Goal: Use online tool/utility: Utilize a website feature to perform a specific function

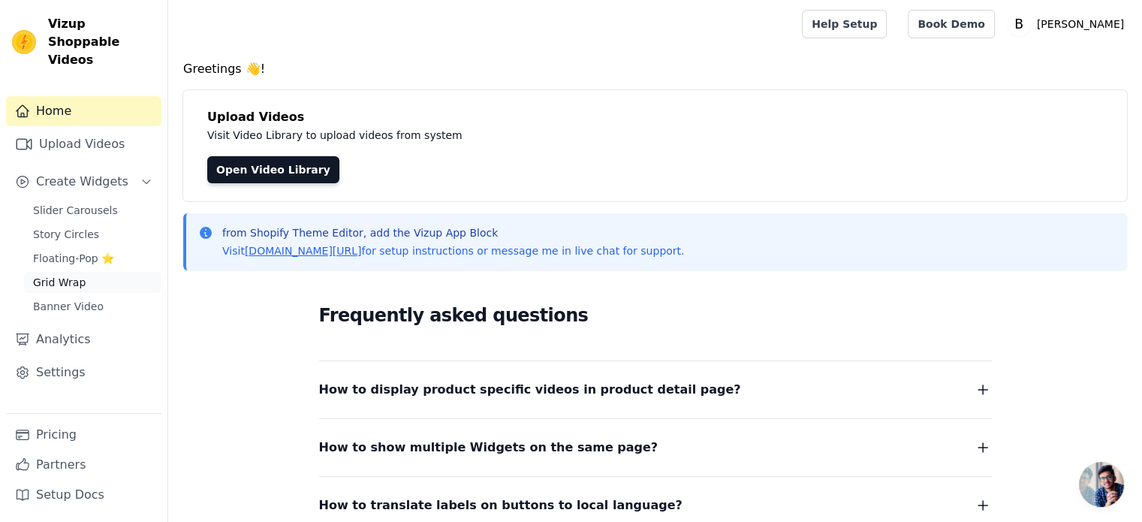
click at [79, 275] on span "Grid Wrap" at bounding box center [59, 282] width 53 height 15
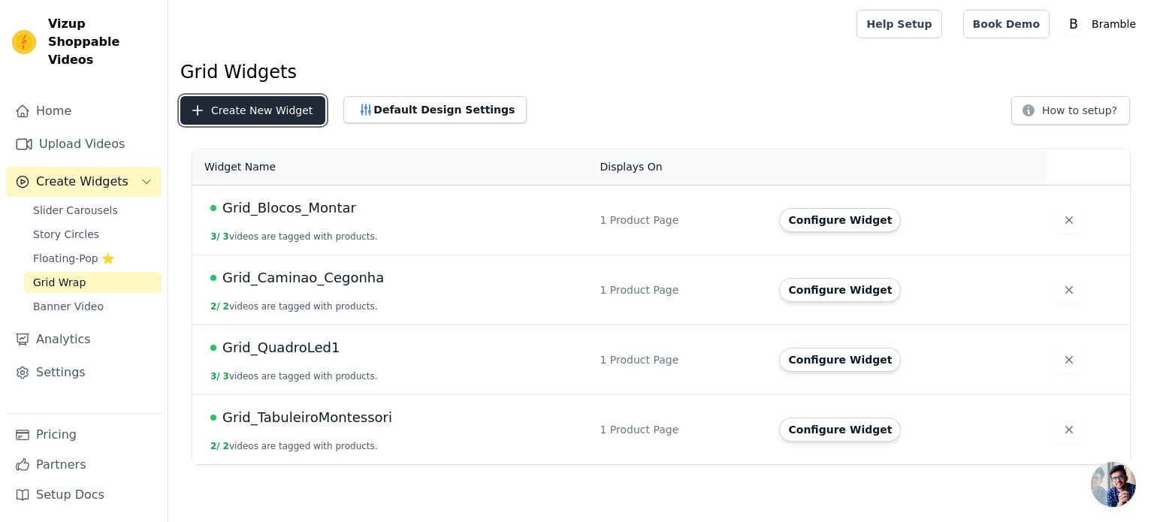
click at [273, 113] on button "Create New Widget" at bounding box center [252, 110] width 145 height 29
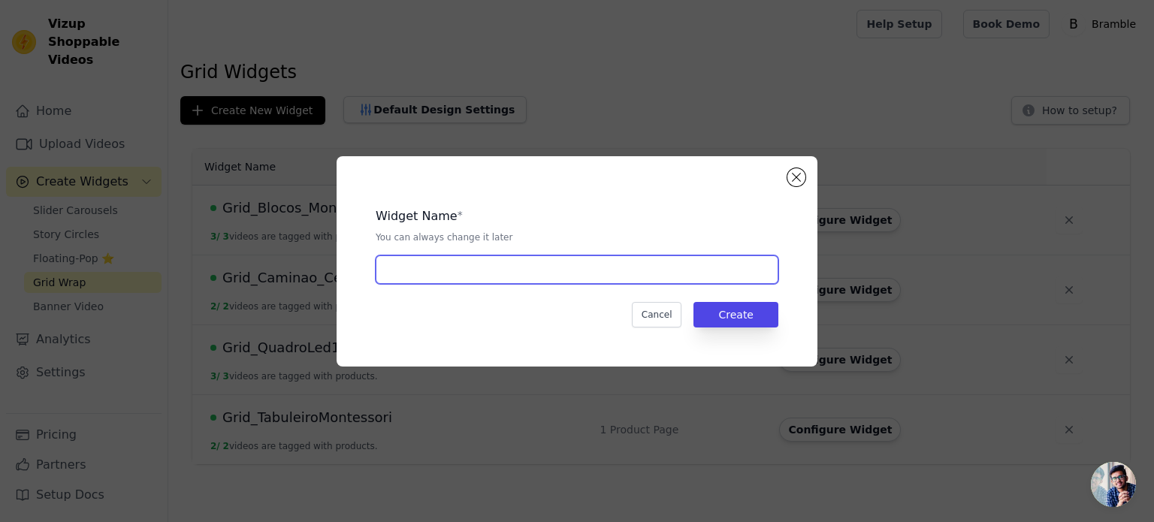
click at [593, 268] on input "text" at bounding box center [577, 269] width 403 height 29
type input "C"
type input "[DATE]"
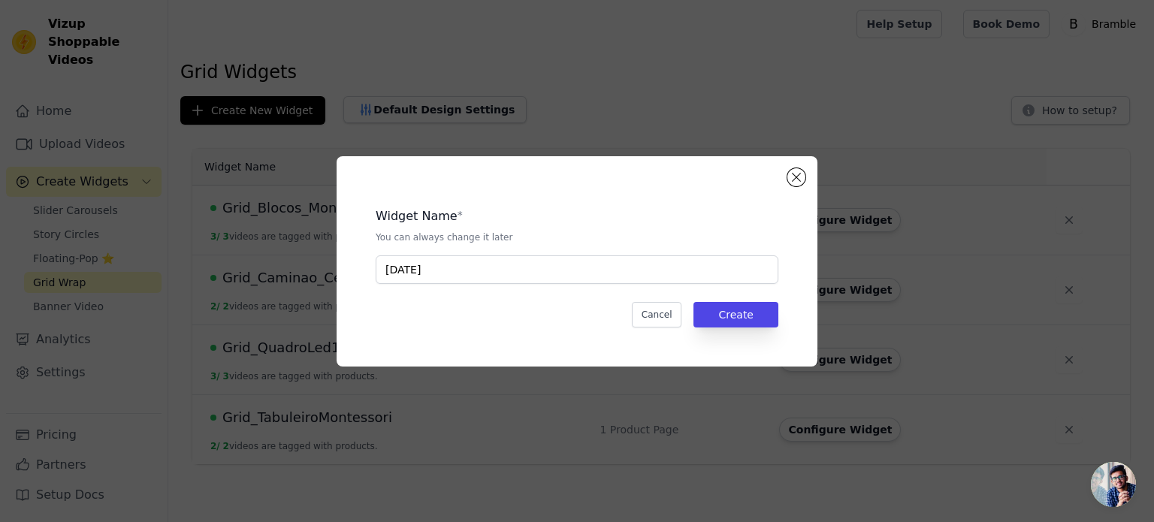
click at [704, 294] on div "Widget Name * You can always change it later [DATE] Cancel Create" at bounding box center [577, 261] width 433 height 162
click at [718, 306] on button "Create" at bounding box center [735, 315] width 85 height 26
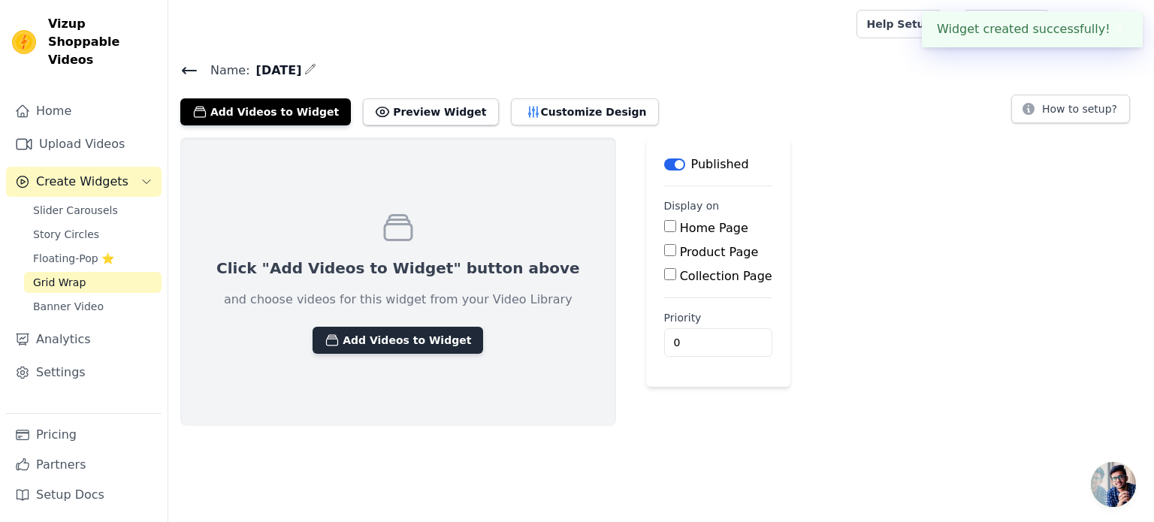
click at [393, 340] on button "Add Videos to Widget" at bounding box center [397, 340] width 171 height 27
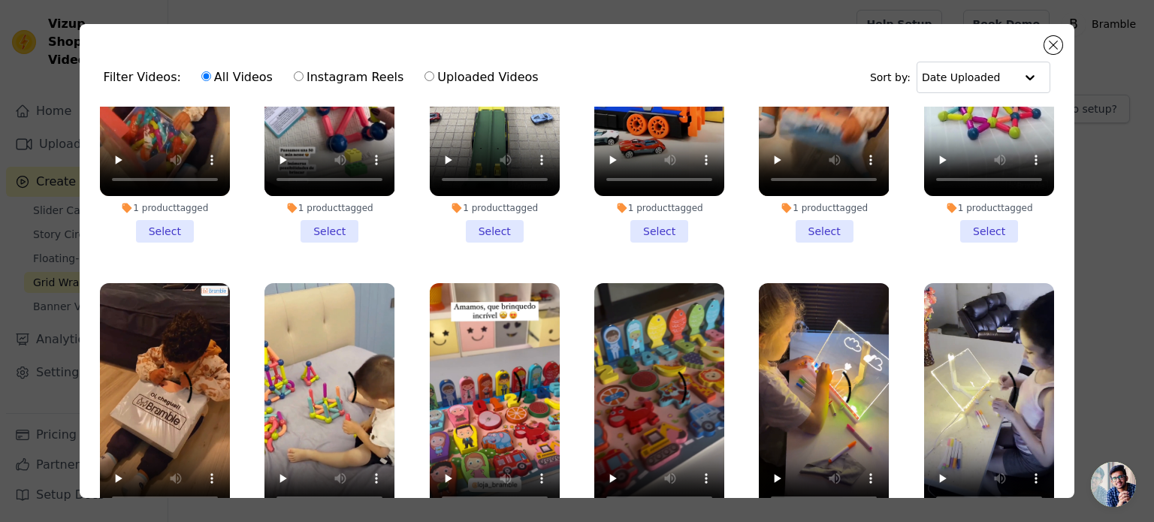
scroll to position [225, 0]
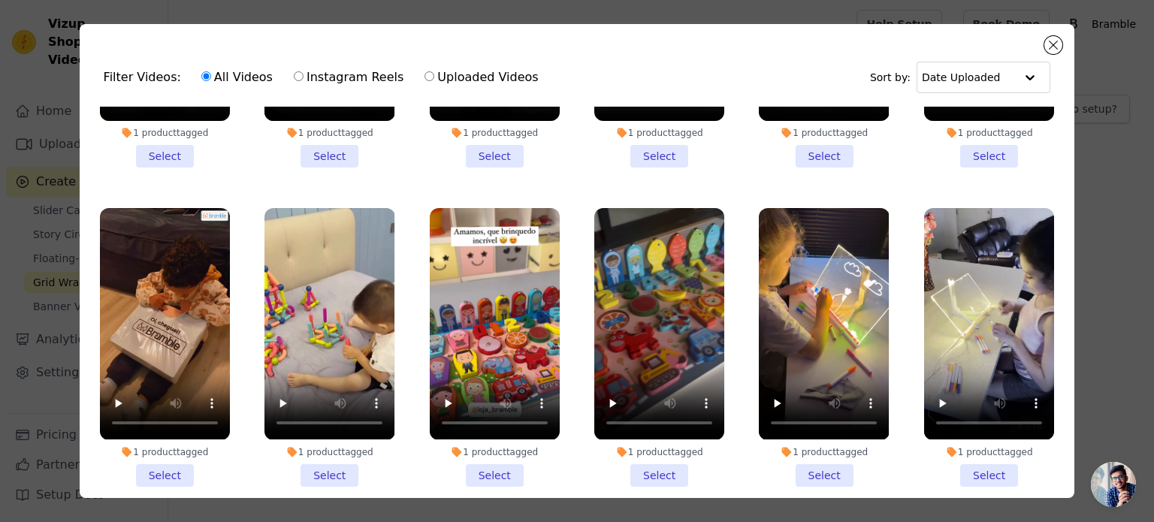
click at [822, 460] on li "1 product tagged Select" at bounding box center [824, 347] width 130 height 278
click at [0, 0] on input "1 product tagged Select" at bounding box center [0, 0] width 0 height 0
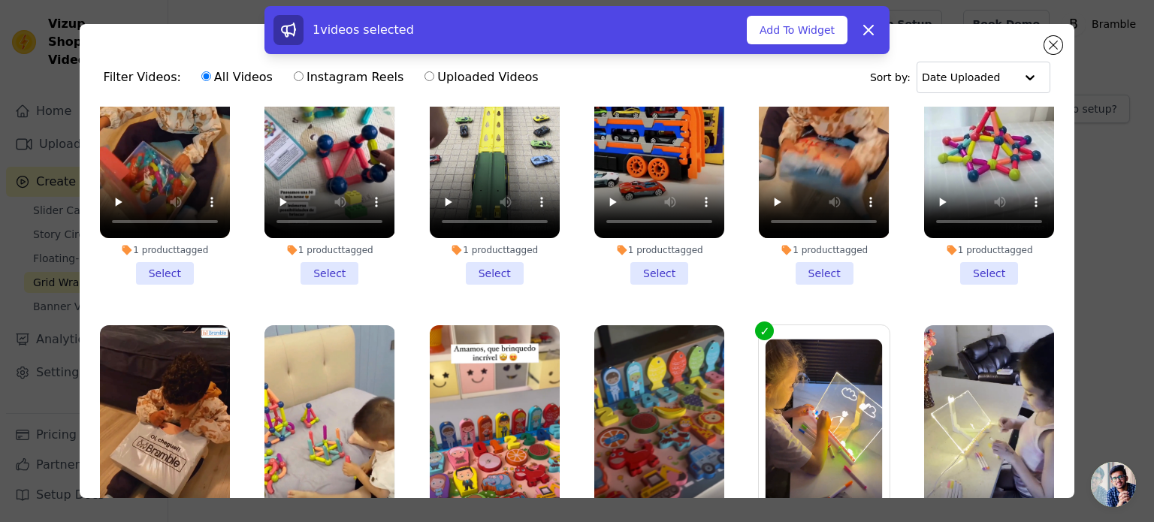
scroll to position [0, 0]
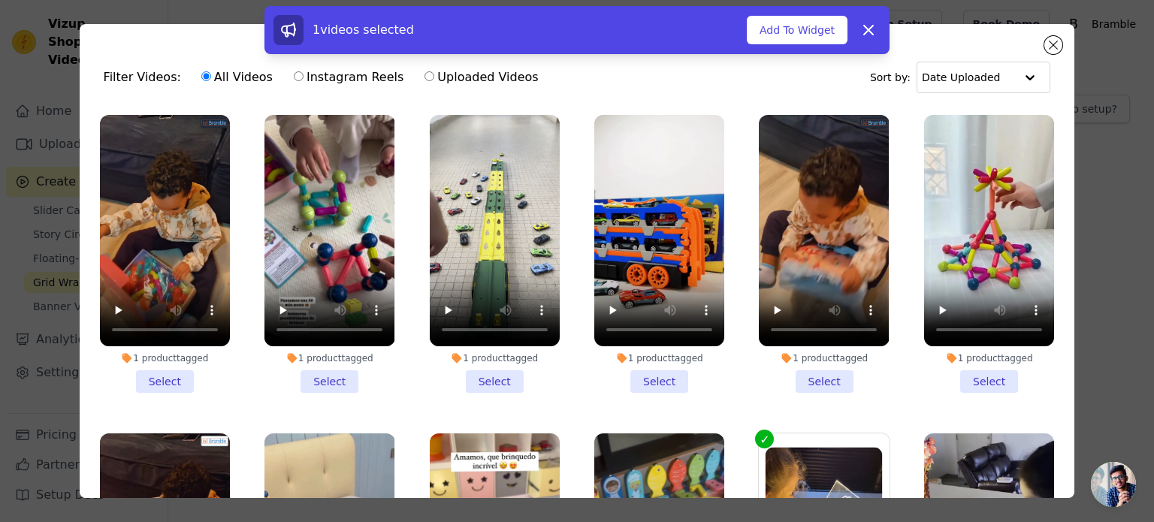
drag, startPoint x: 310, startPoint y: 372, endPoint x: 421, endPoint y: 387, distance: 112.2
click at [312, 372] on li "1 product tagged Select" at bounding box center [329, 254] width 130 height 278
click at [0, 0] on input "1 product tagged Select" at bounding box center [0, 0] width 0 height 0
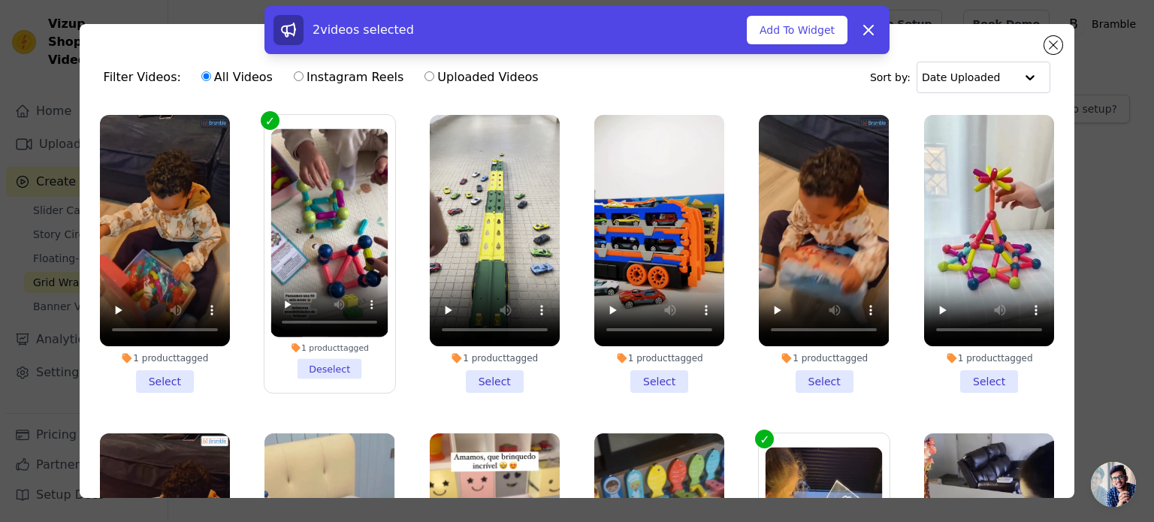
click at [469, 378] on li "1 product tagged Select" at bounding box center [495, 254] width 130 height 278
click at [0, 0] on input "1 product tagged Select" at bounding box center [0, 0] width 0 height 0
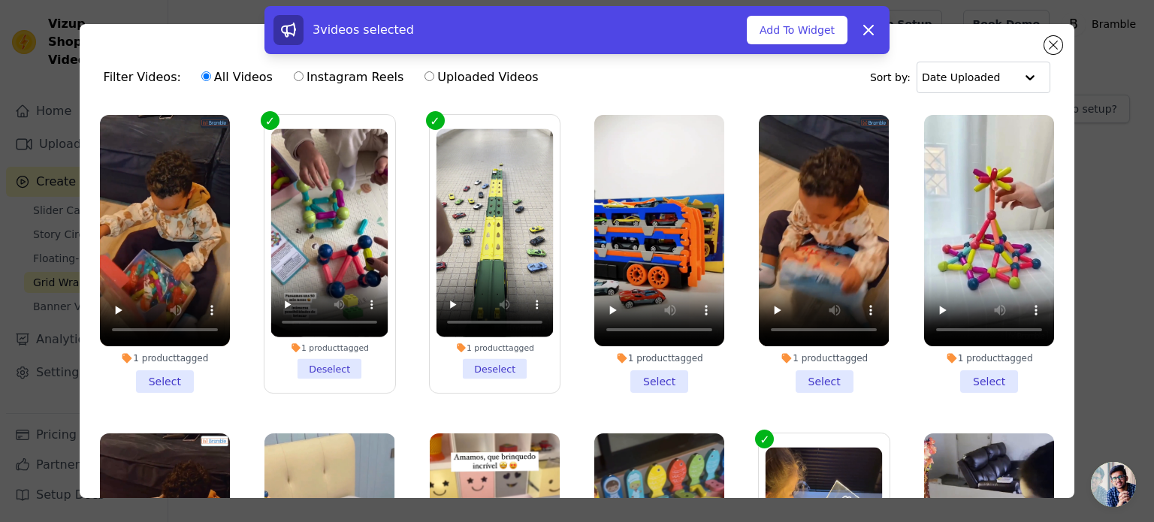
click at [656, 379] on li "1 product tagged Select" at bounding box center [659, 254] width 130 height 278
click at [0, 0] on input "1 product tagged Select" at bounding box center [0, 0] width 0 height 0
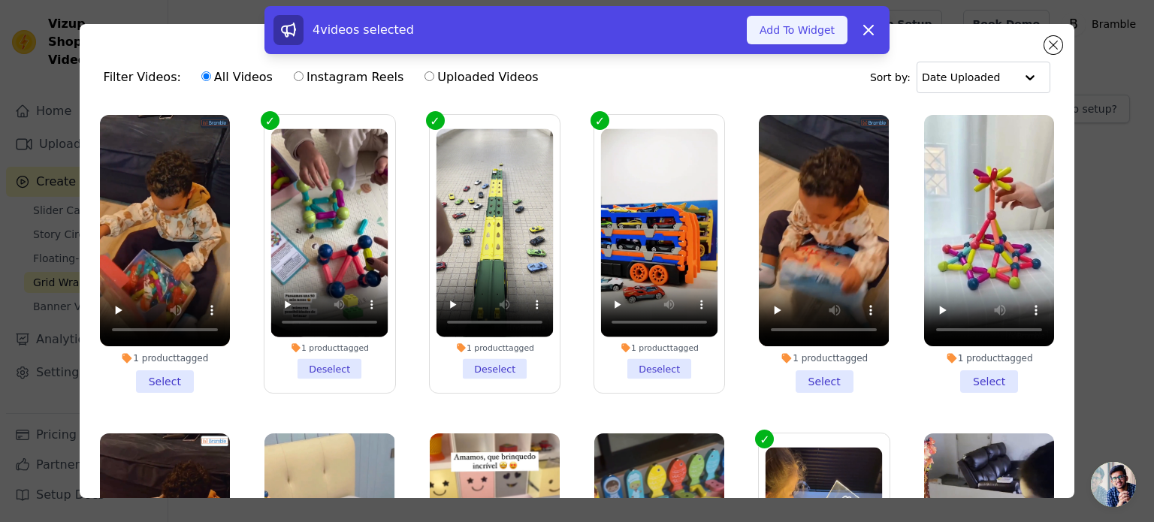
click at [810, 32] on button "Add To Widget" at bounding box center [797, 30] width 101 height 29
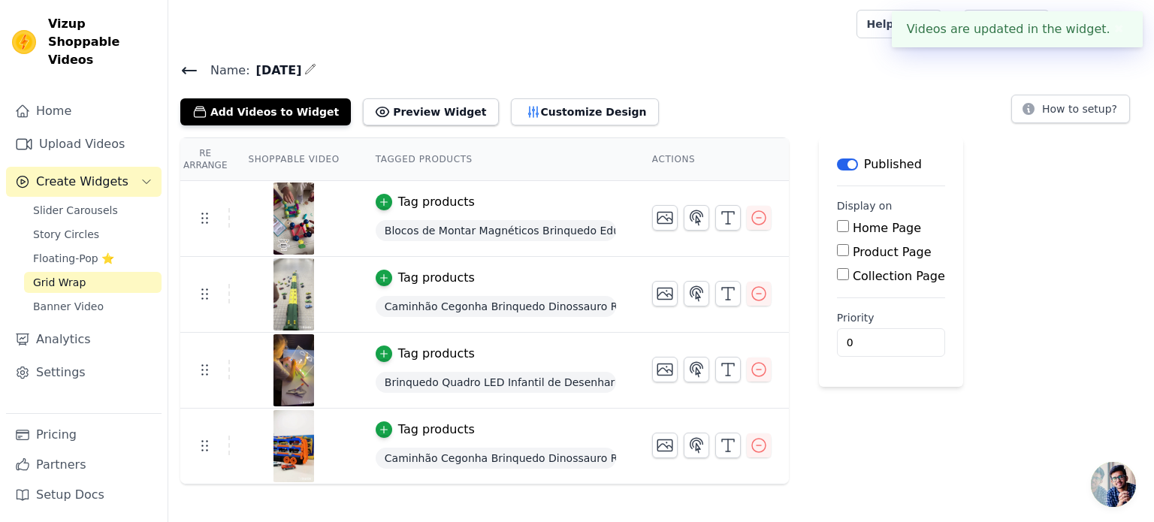
click at [837, 273] on input "Collection Page" at bounding box center [843, 274] width 12 height 12
checkbox input "true"
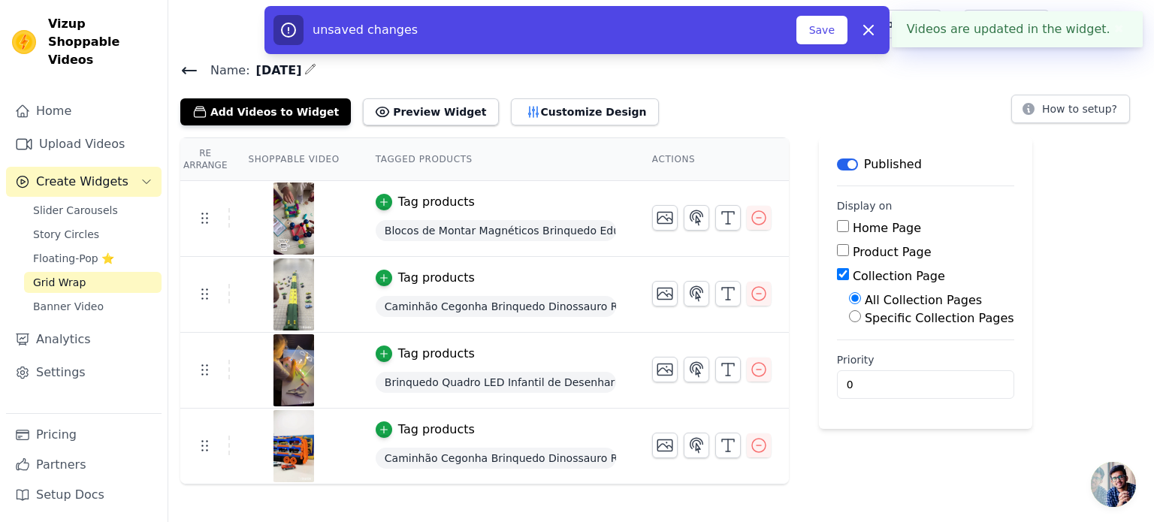
click at [849, 318] on input "Specific Collection Pages" at bounding box center [855, 316] width 12 height 12
radio input "true"
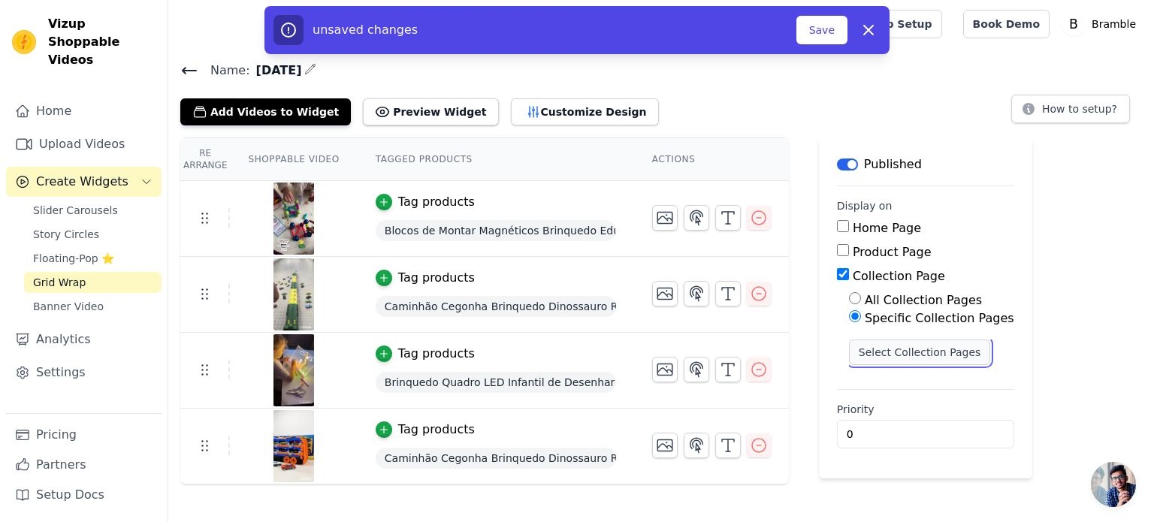
click at [910, 352] on button "Select Collection Pages" at bounding box center [920, 353] width 142 height 26
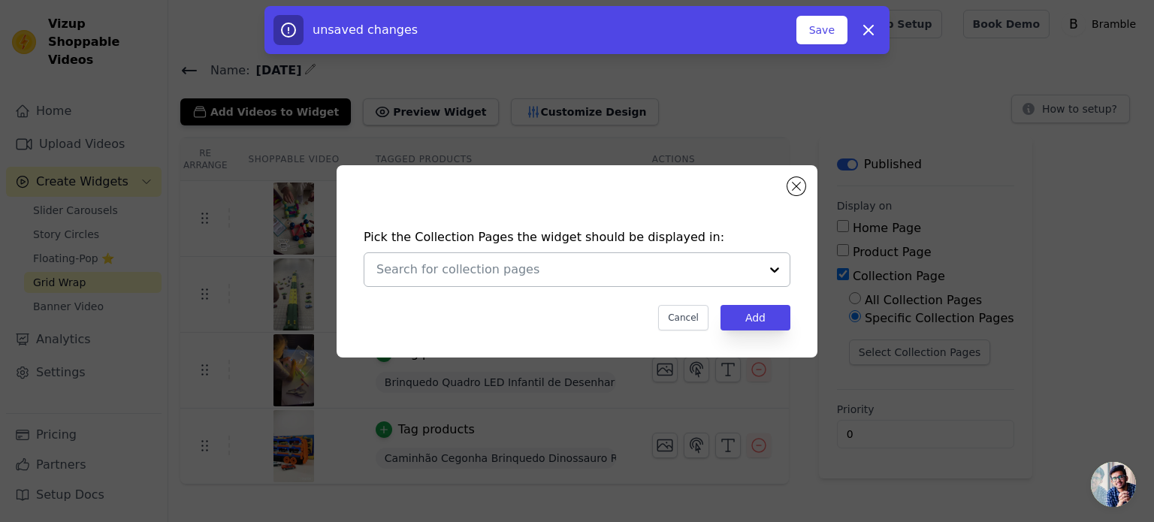
click at [783, 274] on div at bounding box center [774, 269] width 30 height 33
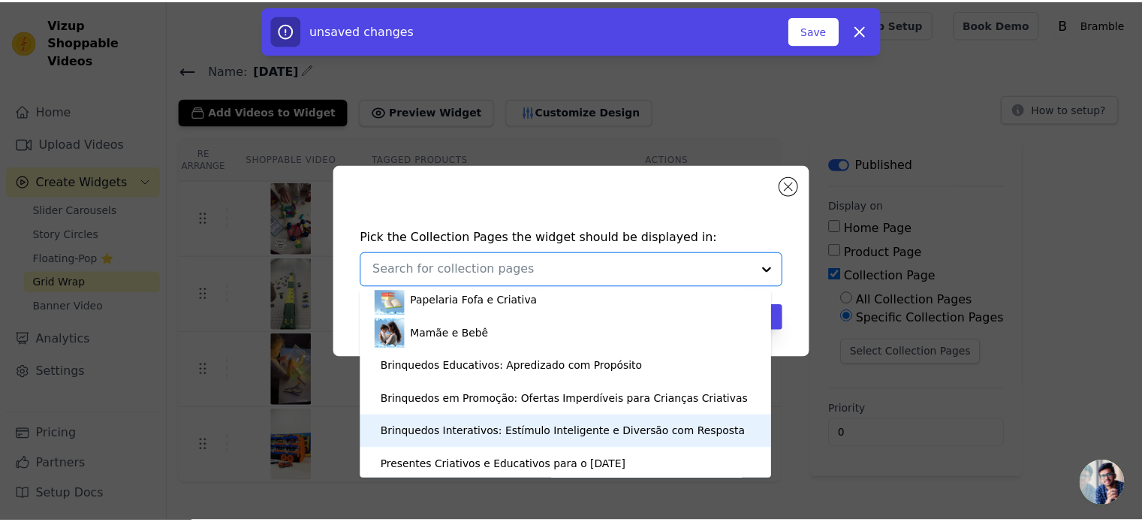
scroll to position [207, 0]
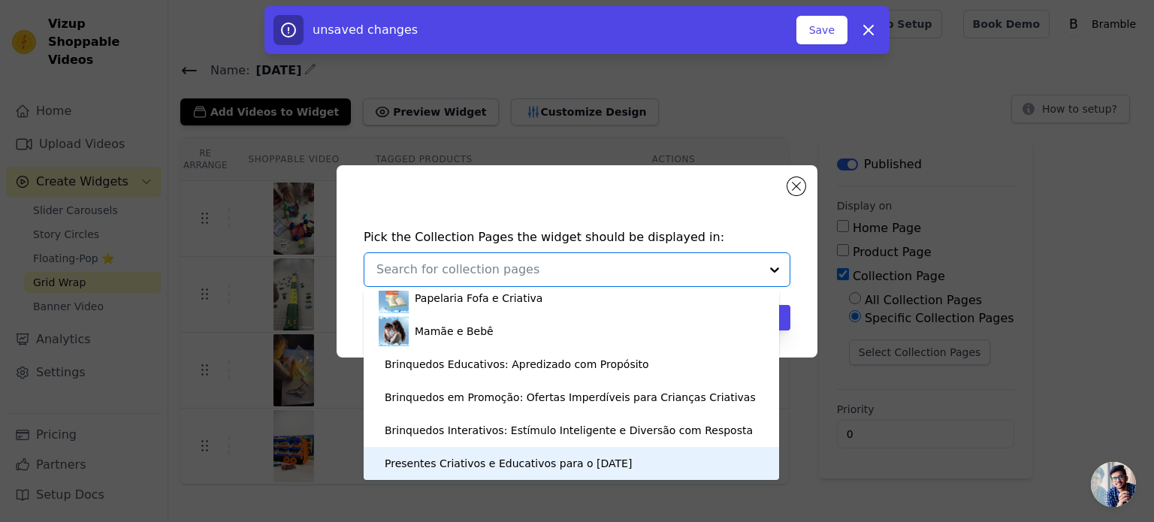
click at [615, 467] on div "Presentes Criativos e Educativos para o Dia das Crianças" at bounding box center [508, 463] width 247 height 33
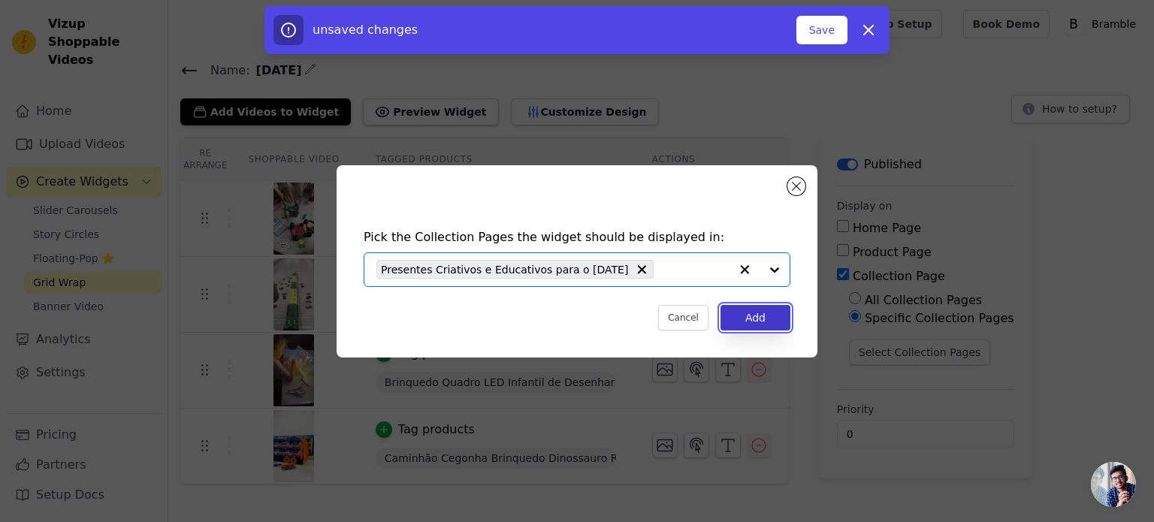
click at [756, 320] on button "Add" at bounding box center [755, 318] width 70 height 26
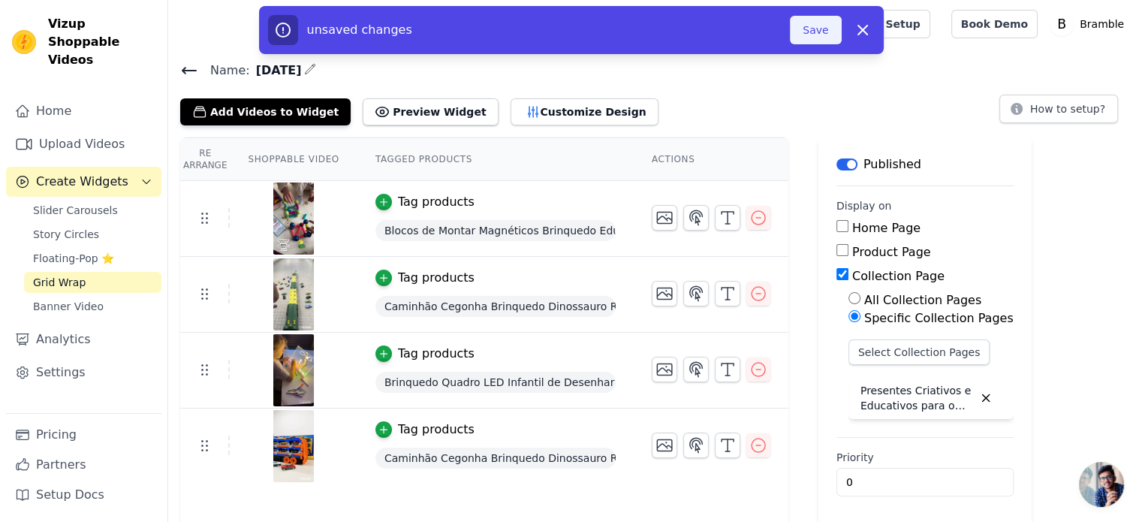
click at [820, 35] on button "Save" at bounding box center [815, 30] width 51 height 29
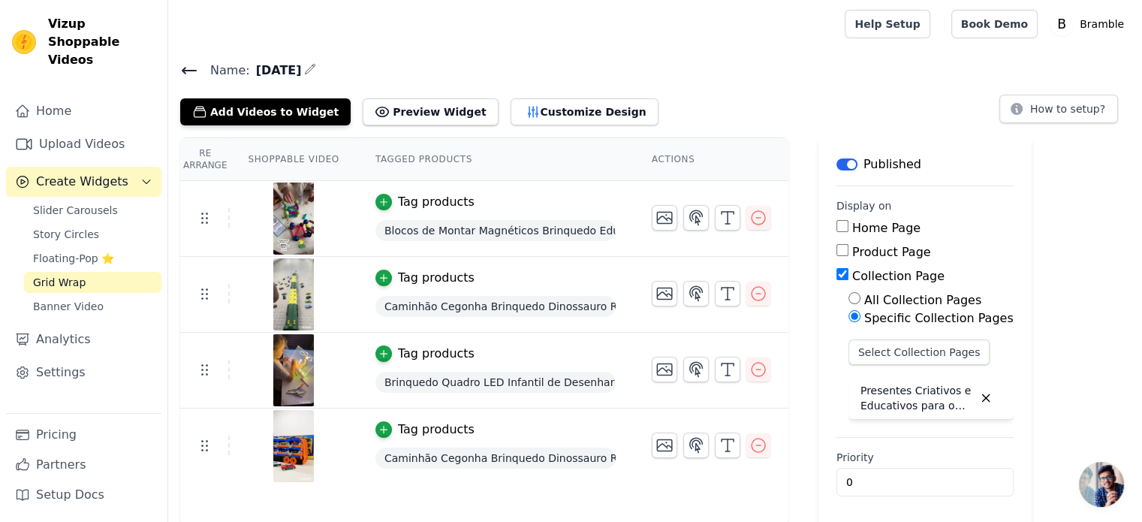
scroll to position [2, 0]
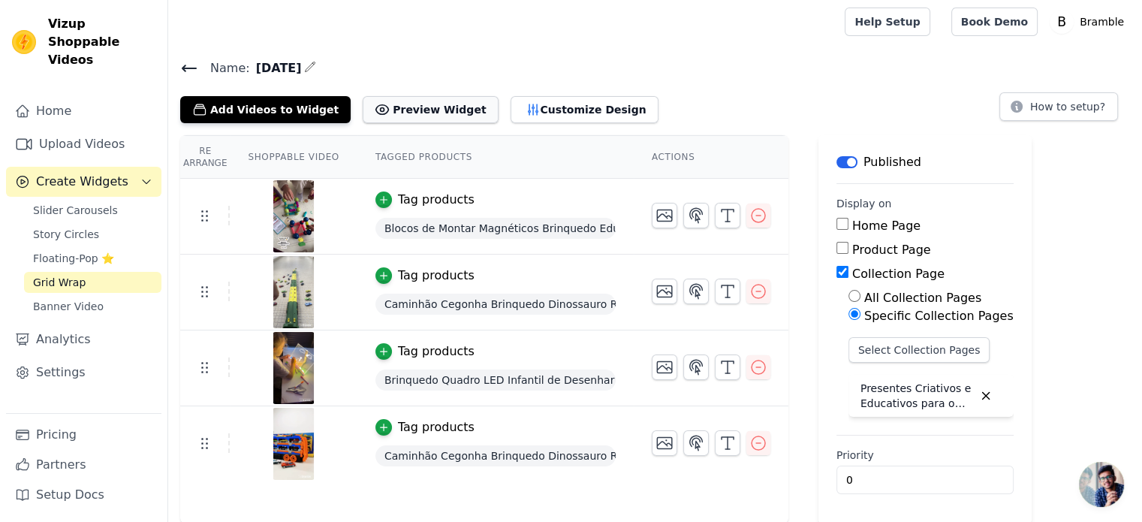
click at [435, 111] on button "Preview Widget" at bounding box center [430, 109] width 135 height 27
click at [1064, 113] on button "How to setup?" at bounding box center [1059, 106] width 119 height 29
click at [316, 63] on icon "button" at bounding box center [310, 67] width 12 height 12
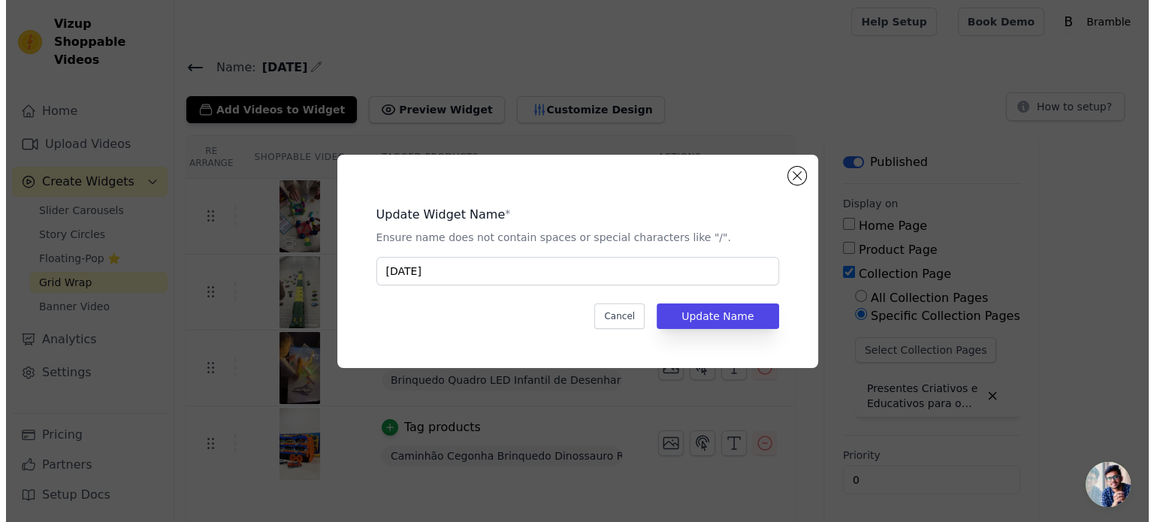
scroll to position [0, 0]
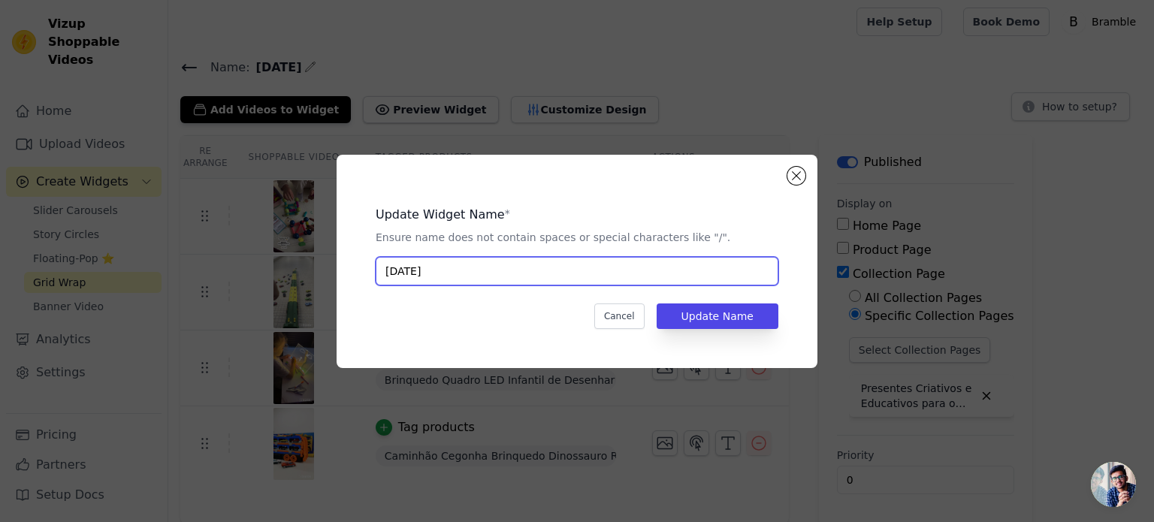
click at [451, 273] on input "Dia das Crianças" at bounding box center [577, 271] width 403 height 29
type input "Dia das Criancas"
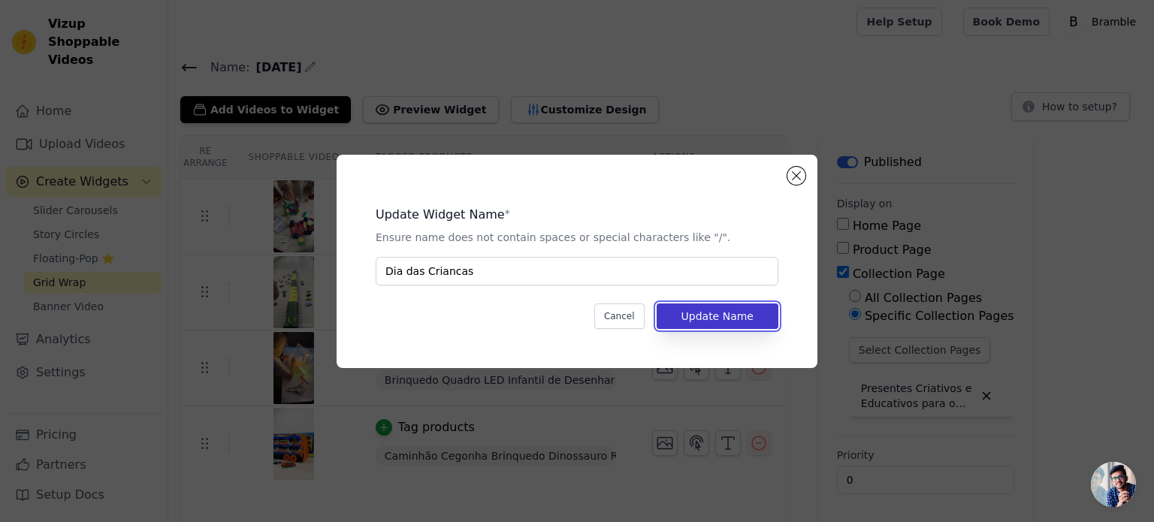
click at [714, 324] on button "Update Name" at bounding box center [717, 316] width 122 height 26
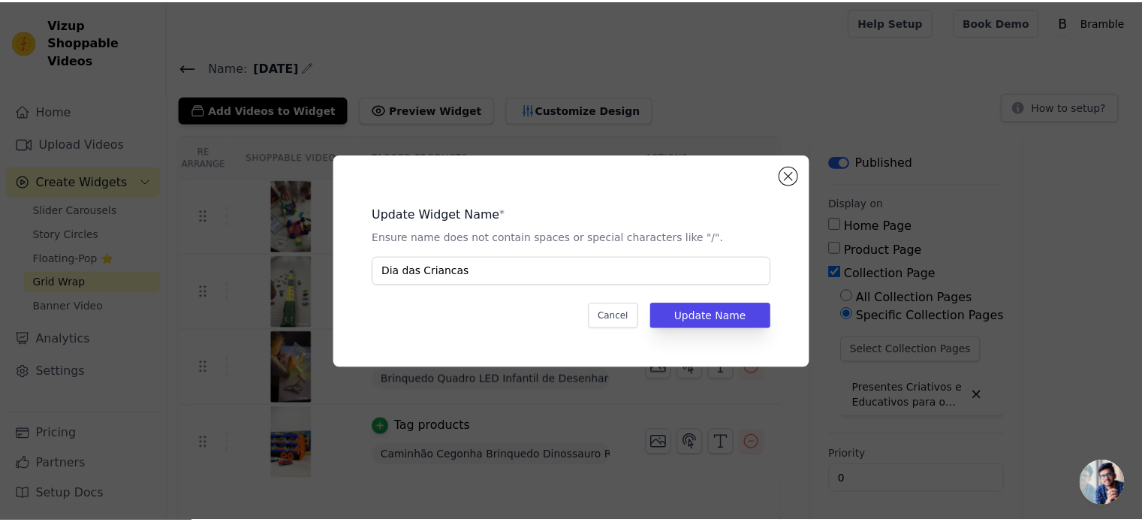
scroll to position [2, 0]
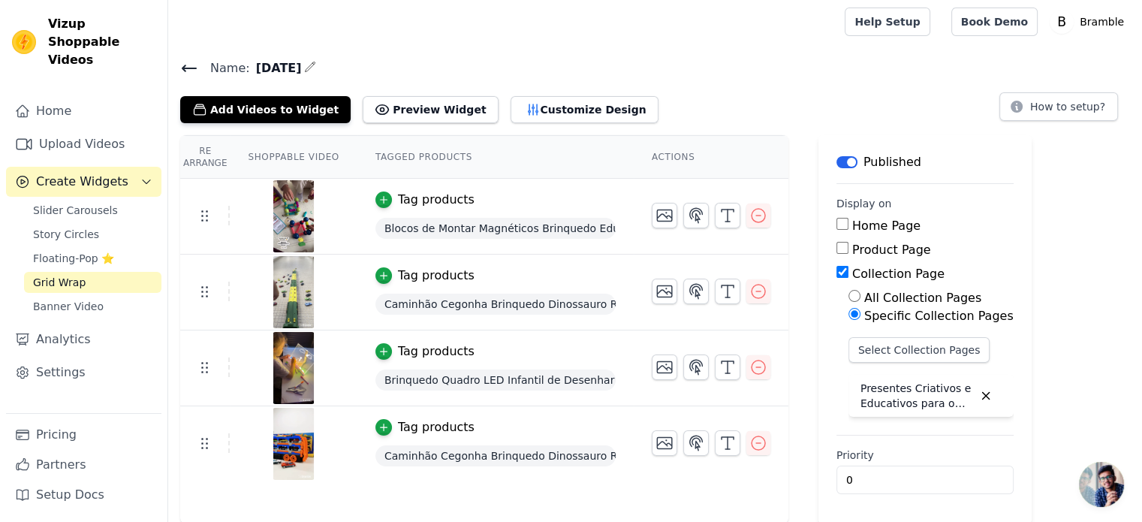
click at [723, 321] on tr "Tag products Caminhão Cegonha Brinquedo Dinossauro REX Devorador com Pista de L…" at bounding box center [484, 293] width 608 height 76
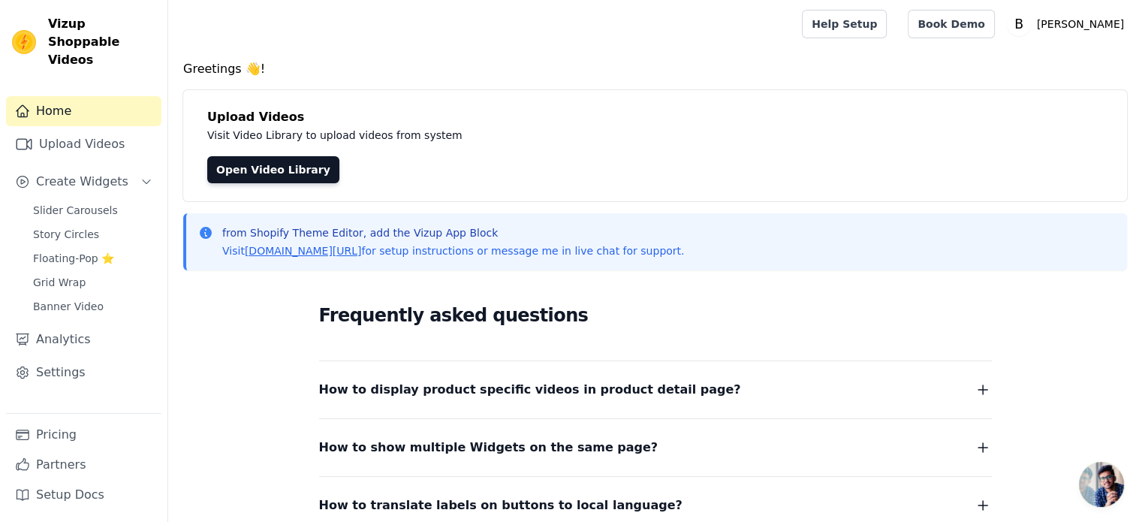
click at [657, 389] on span "How to display product specific videos in product detail page?" at bounding box center [530, 389] width 422 height 21
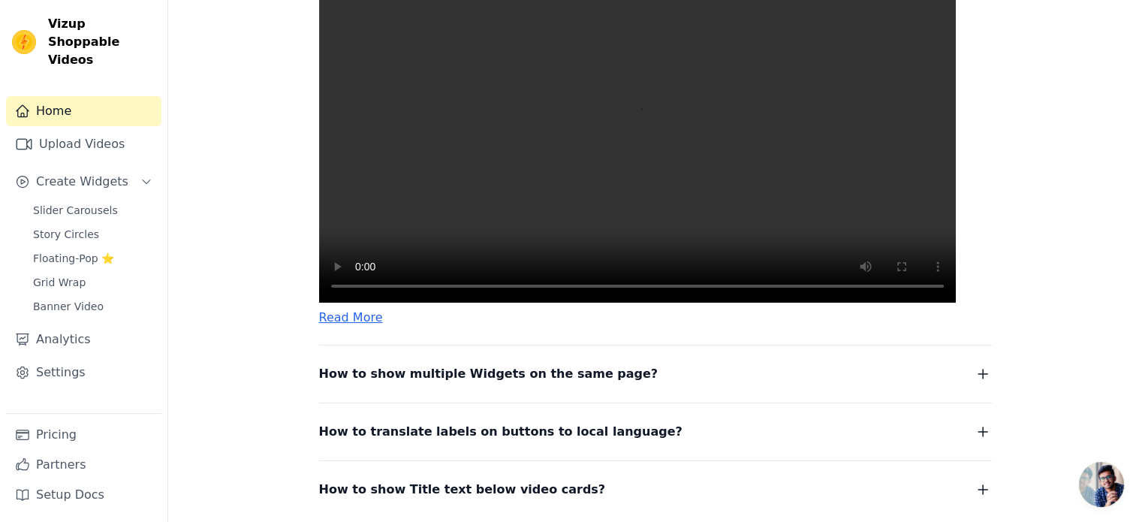
scroll to position [622, 0]
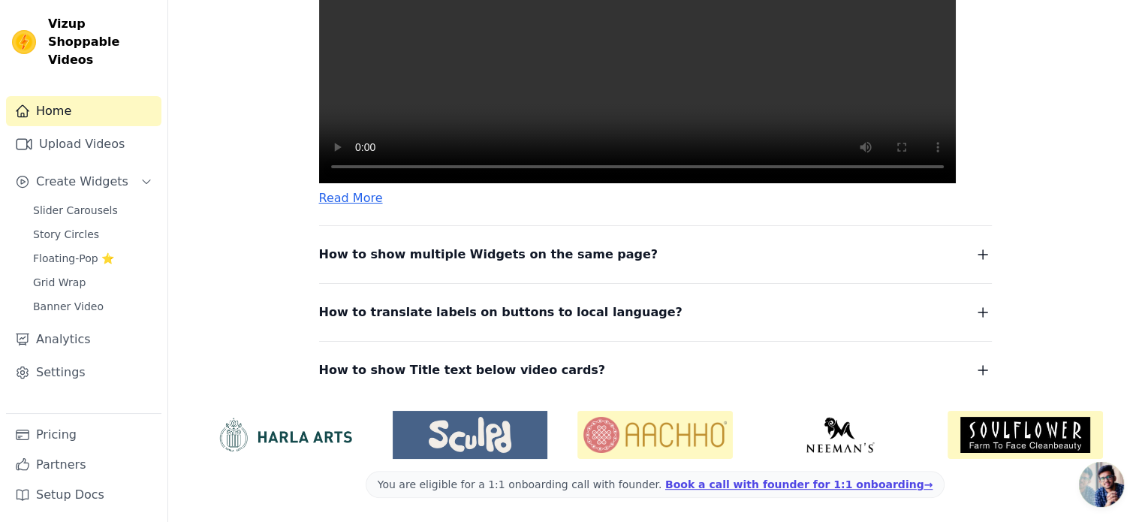
click at [577, 252] on span "How to show multiple Widgets on the same page?" at bounding box center [489, 254] width 340 height 21
